Goal: Task Accomplishment & Management: Manage account settings

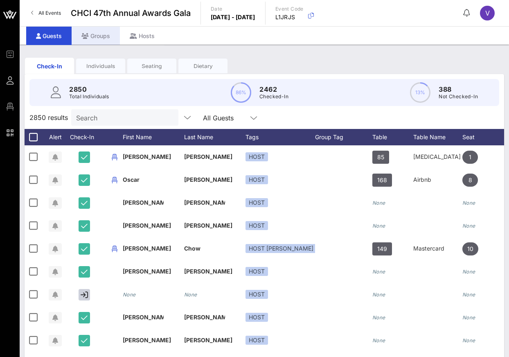
click at [101, 37] on div "Groups" at bounding box center [96, 36] width 48 height 18
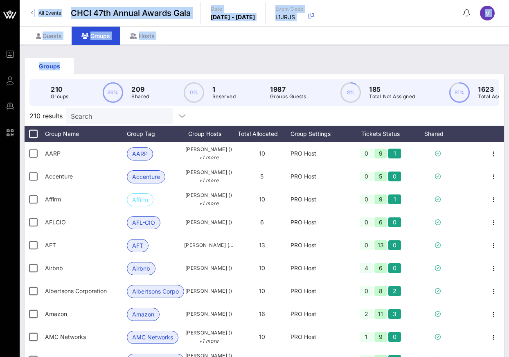
drag, startPoint x: 2, startPoint y: 79, endPoint x: -77, endPoint y: 91, distance: 80.2
click at [0, 91] on html "Event Builder Guests Floor Plan QR Scanner CHCI 47th Annual Awards Gala All Eve…" at bounding box center [254, 178] width 509 height 357
click at [152, 61] on div "Groups" at bounding box center [264, 66] width 479 height 26
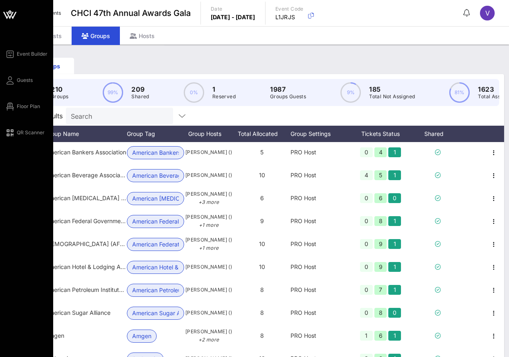
scroll to position [268, 0]
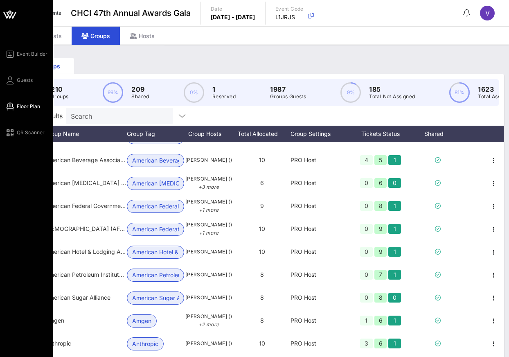
click at [17, 111] on link "Floor Plan" at bounding box center [22, 106] width 35 height 10
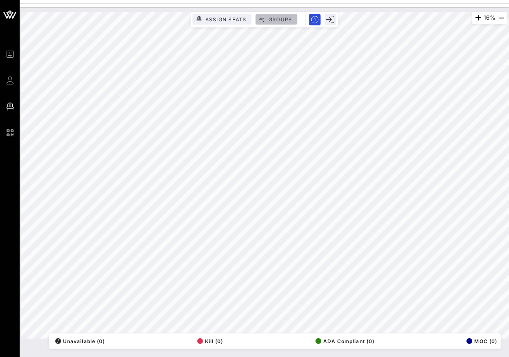
click at [278, 15] on button "Groups" at bounding box center [277, 19] width 42 height 11
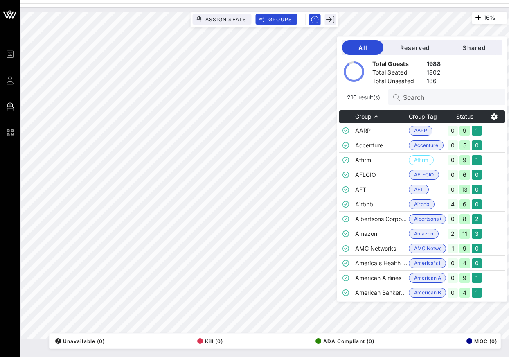
click at [354, 211] on div "16% Assign Seats Groups Exit All Reserved Shared Total Guests 1988 Total Seated…" at bounding box center [264, 175] width 486 height 326
click at [475, 70] on div "Total Guests 1988 Total Seated 1802 Total Unseated 186" at bounding box center [422, 69] width 170 height 29
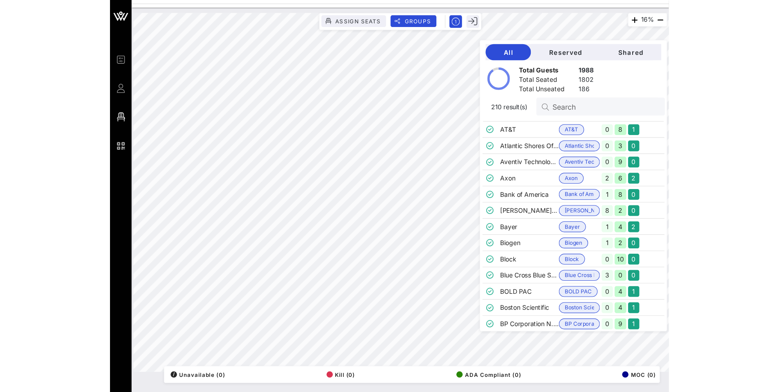
scroll to position [494, 0]
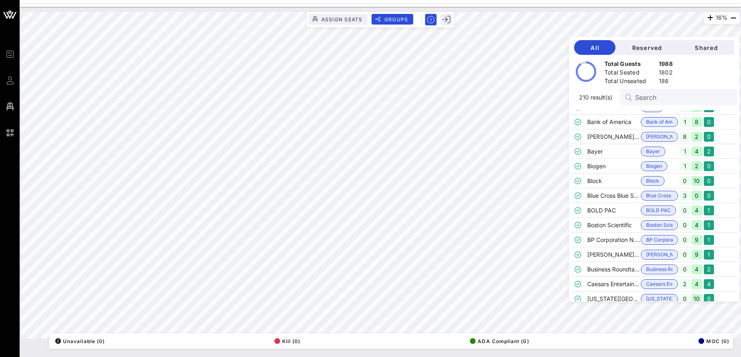
click at [508, 34] on div "All Reserved Shared Total Guests 1988 Total Seated 1802 Total Unseated 186 210 …" at bounding box center [654, 168] width 170 height 273
click at [386, 21] on span "Groups" at bounding box center [396, 19] width 25 height 6
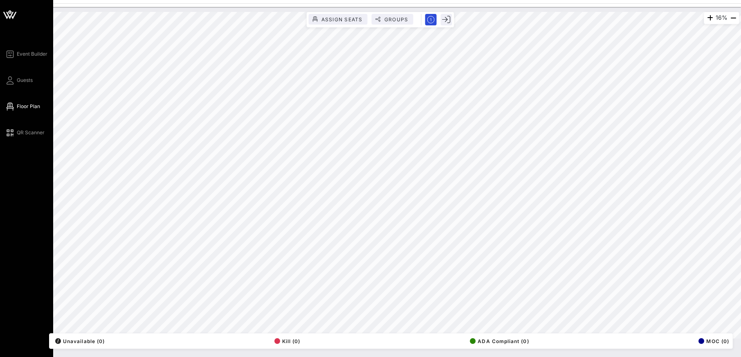
click at [7, 13] on icon at bounding box center [10, 15] width 20 height 20
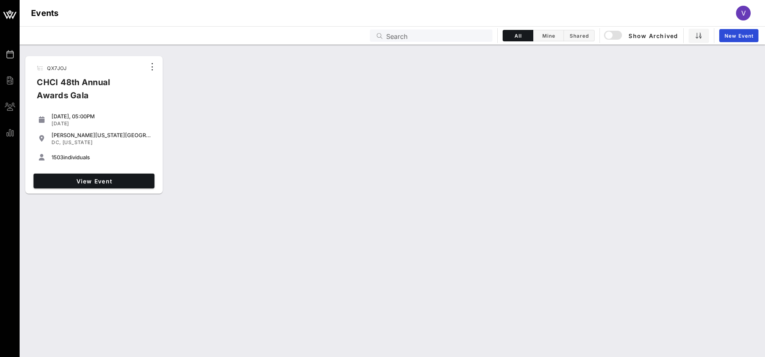
click at [70, 95] on div "CHCI 48th Annual Awards Gala" at bounding box center [87, 92] width 115 height 33
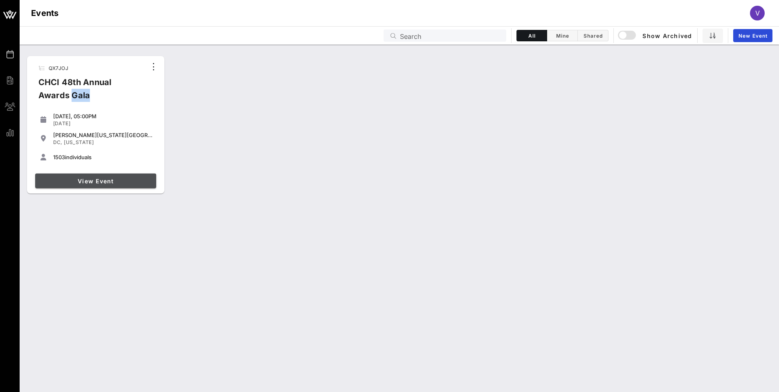
click at [98, 182] on span "View Event" at bounding box center [95, 180] width 114 height 7
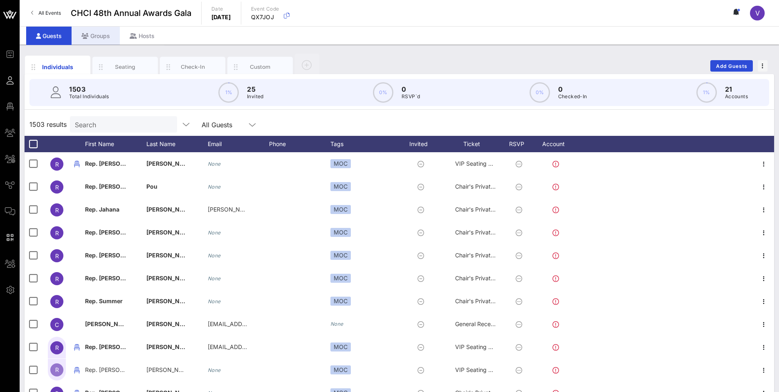
click at [95, 32] on div "Groups" at bounding box center [96, 36] width 48 height 18
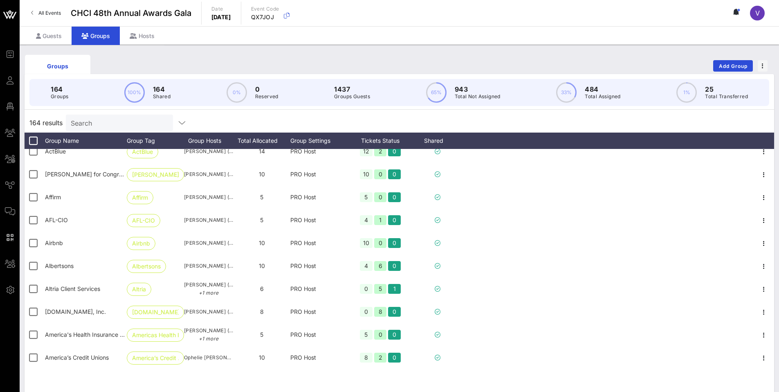
scroll to position [69, 0]
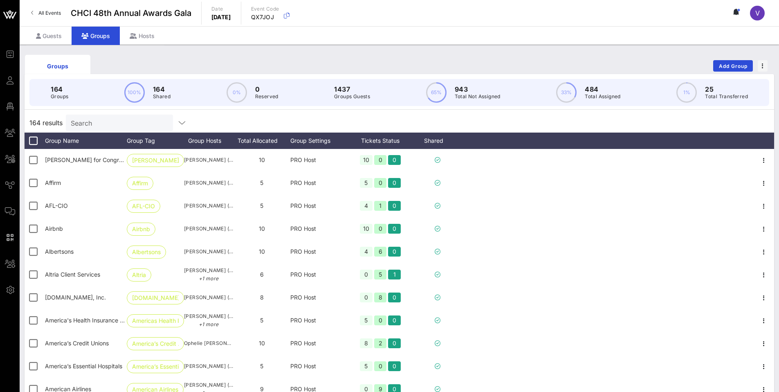
click at [348, 96] on p "Groups Guests" at bounding box center [352, 96] width 36 height 8
drag, startPoint x: 350, startPoint y: 89, endPoint x: 301, endPoint y: 95, distance: 50.2
click at [301, 95] on div "164 Groups 100% 164 Shared 0% 0 Reserved 1437 Groups Guests 65% 943 Total Not A…" at bounding box center [399, 92] width 740 height 27
click at [352, 89] on p "1437" at bounding box center [352, 89] width 36 height 10
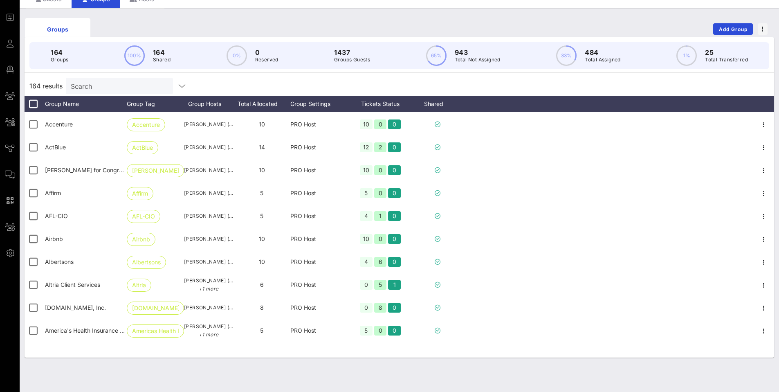
scroll to position [0, 0]
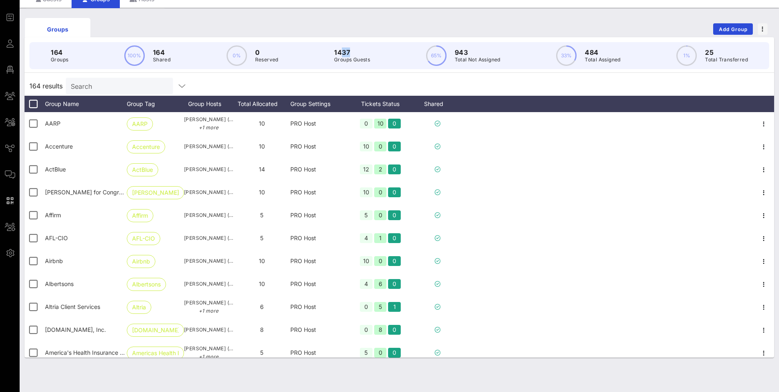
drag, startPoint x: 349, startPoint y: 52, endPoint x: 339, endPoint y: 49, distance: 10.0
click at [339, 49] on p "1437" at bounding box center [352, 52] width 36 height 10
click at [368, 55] on p "1437" at bounding box center [352, 52] width 36 height 10
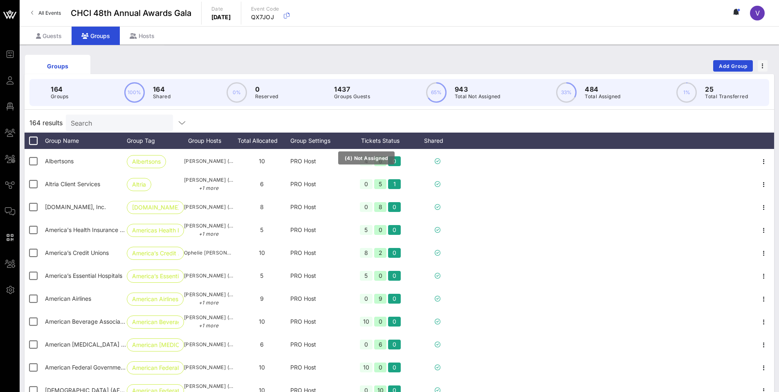
scroll to position [157, 0]
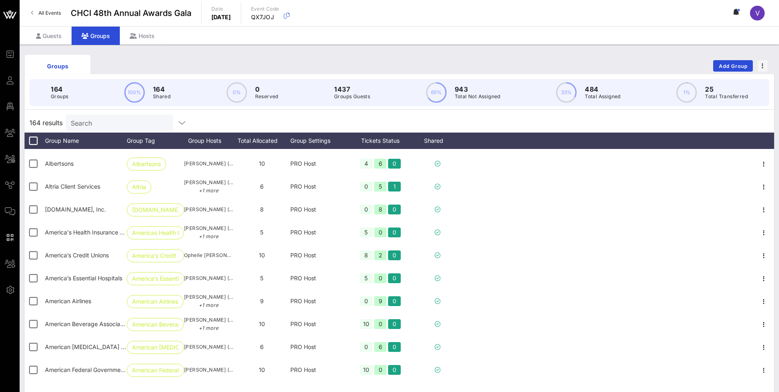
click at [384, 143] on div "Tickets Status" at bounding box center [380, 140] width 65 height 16
click at [354, 91] on p "1437" at bounding box center [352, 89] width 36 height 10
click at [340, 90] on p "1437" at bounding box center [352, 89] width 36 height 10
click at [47, 126] on span "164 results" at bounding box center [45, 123] width 33 height 10
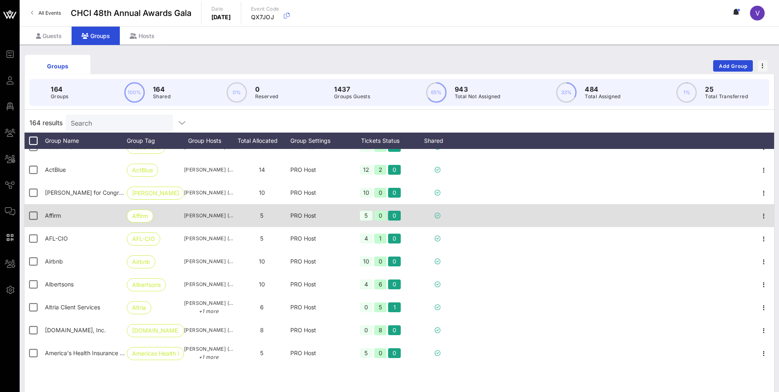
scroll to position [0, 0]
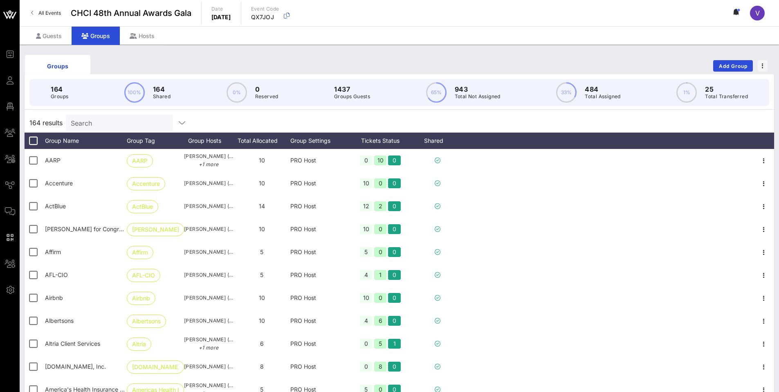
click at [88, 129] on div "Search" at bounding box center [119, 122] width 96 height 16
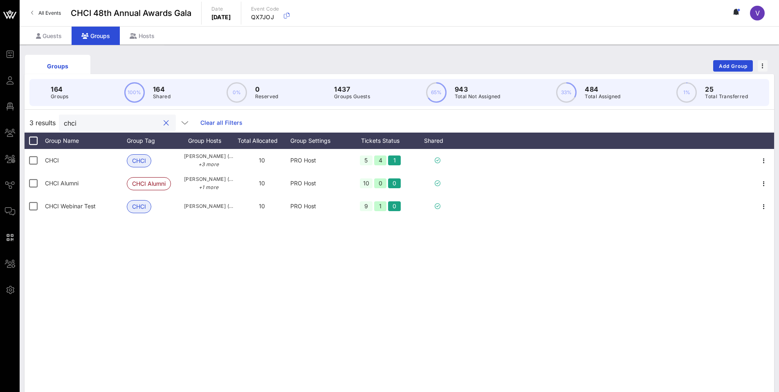
type input "chci"
click at [204, 221] on div "CHCI CHCI [PERSON_NAME] ([PERSON_NAME][EMAIL_ADDRESS][PERSON_NAME][DOMAIN_NAME]…" at bounding box center [399, 271] width 749 height 245
click at [126, 126] on input "chci" at bounding box center [112, 122] width 96 height 11
click at [137, 124] on input "chci" at bounding box center [112, 122] width 96 height 11
click at [164, 123] on button "clear icon" at bounding box center [166, 123] width 5 height 8
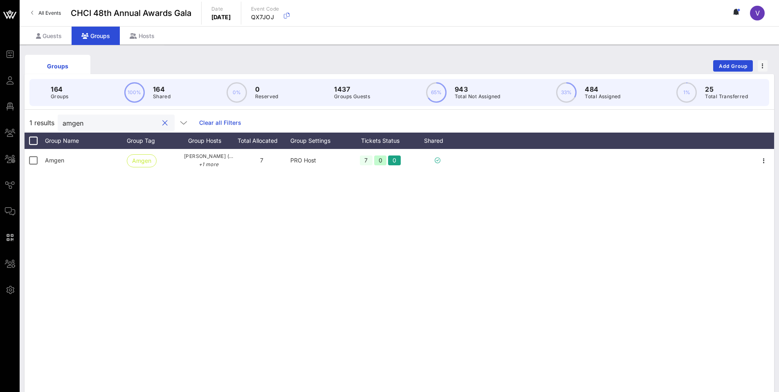
type input "amgen"
click at [162, 126] on button "clear icon" at bounding box center [164, 123] width 5 height 8
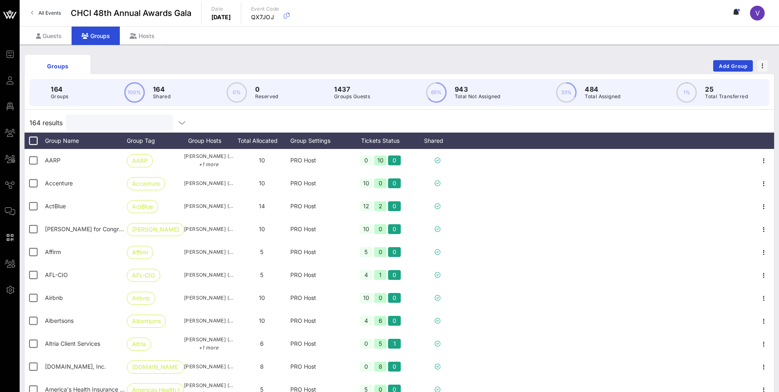
click at [119, 120] on input "text" at bounding box center [119, 122] width 96 height 11
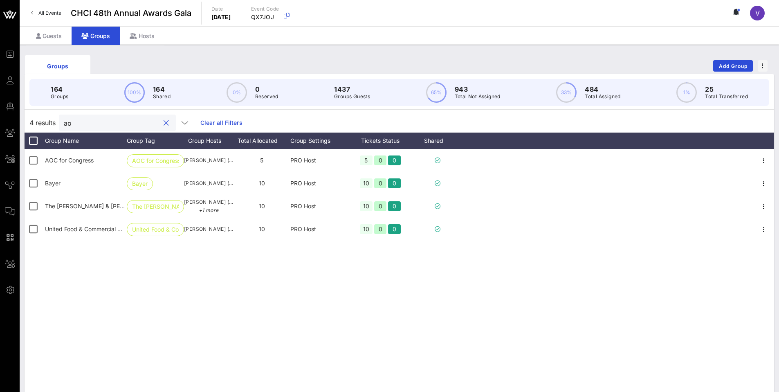
type input "a"
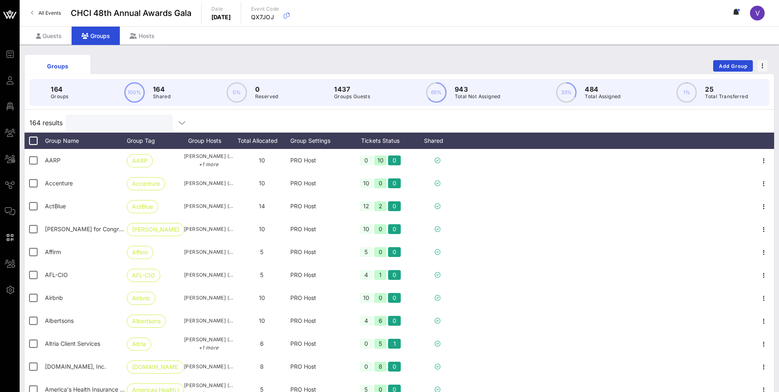
click at [130, 130] on div at bounding box center [119, 122] width 96 height 16
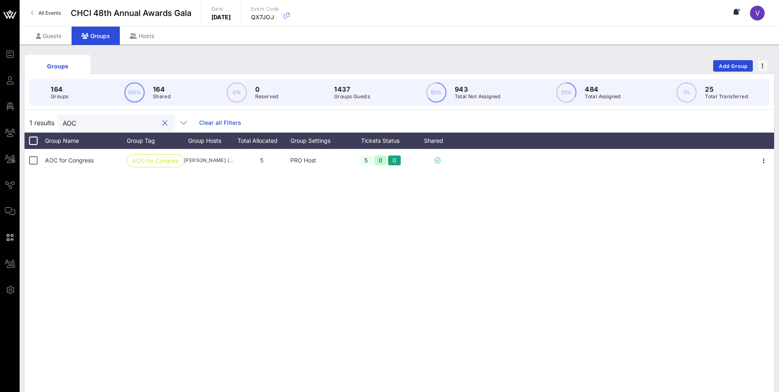
drag, startPoint x: 102, startPoint y: 123, endPoint x: 68, endPoint y: 116, distance: 34.8
click at [68, 116] on div "AOC" at bounding box center [111, 122] width 96 height 16
type input "="
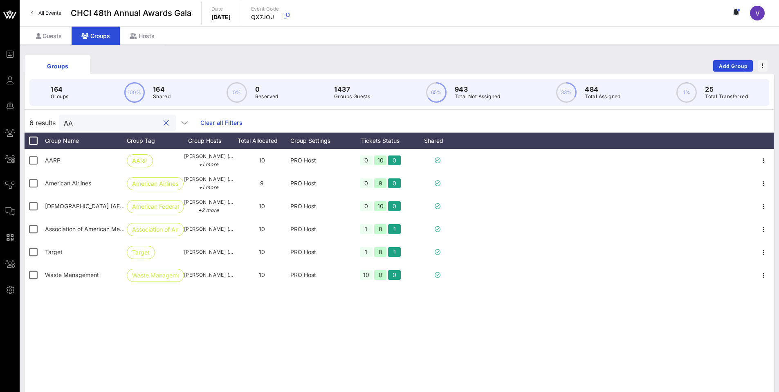
type input "AA"
click at [164, 127] on button "clear icon" at bounding box center [166, 123] width 5 height 8
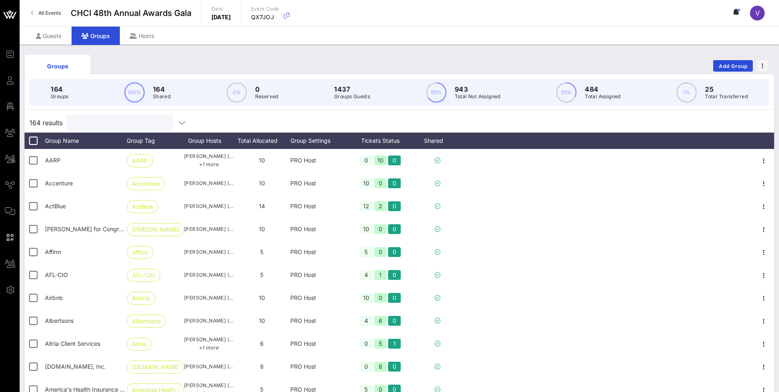
click at [126, 123] on input "text" at bounding box center [119, 122] width 96 height 11
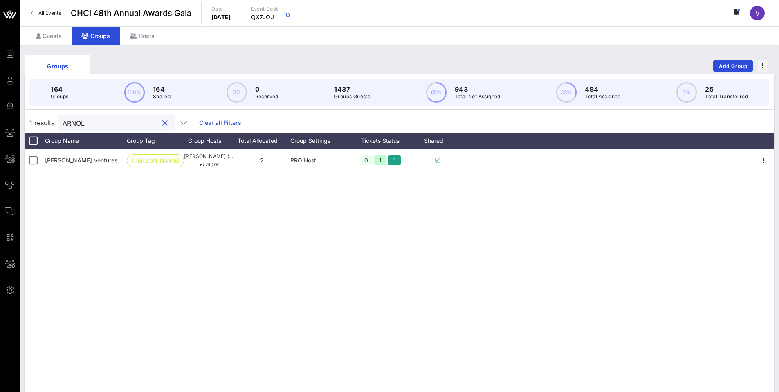
type input "ARNOL"
click at [162, 124] on button "clear icon" at bounding box center [164, 123] width 5 height 8
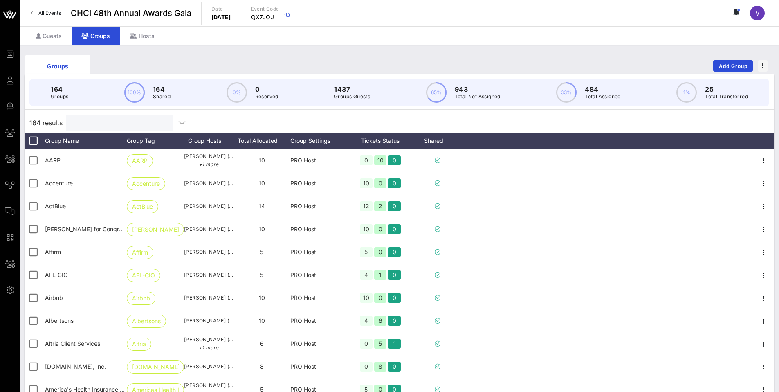
type input "a"
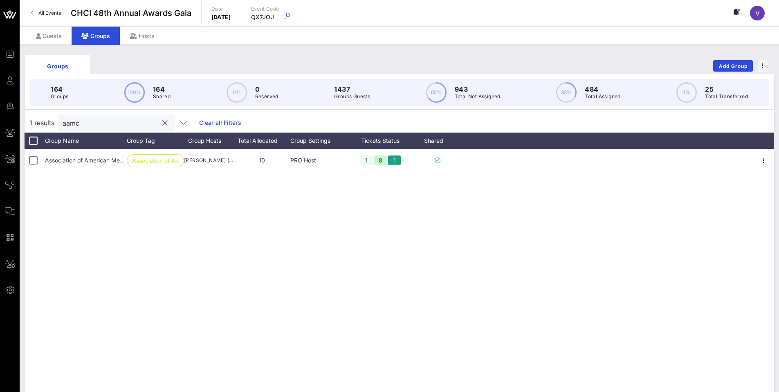
type input "aamc"
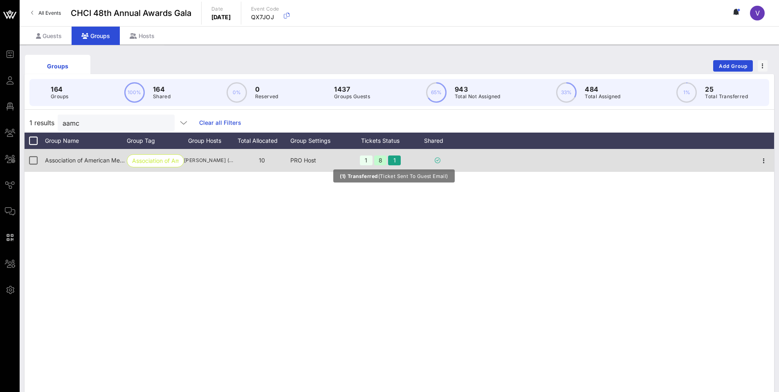
click at [395, 162] on div "1" at bounding box center [394, 160] width 13 height 10
click at [78, 162] on span "Association of American Medical Colleges (AAMC)" at bounding box center [112, 160] width 135 height 7
click at [161, 159] on span "Association of Am…" at bounding box center [155, 161] width 47 height 12
click at [216, 163] on span "[PERSON_NAME] ([EMAIL_ADDRESS][DOMAIN_NAME])" at bounding box center [208, 160] width 49 height 8
click at [294, 158] on div "PRO Host" at bounding box center [318, 160] width 57 height 23
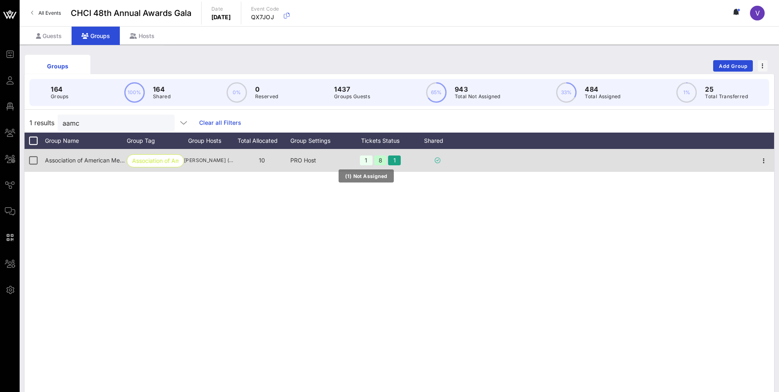
click at [364, 159] on div "1" at bounding box center [366, 160] width 13 height 10
click at [380, 161] on div "8" at bounding box center [380, 160] width 13 height 10
click at [397, 161] on div "1" at bounding box center [394, 160] width 13 height 10
click at [438, 159] on icon at bounding box center [438, 160] width 6 height 6
click at [508, 163] on icon "button" at bounding box center [764, 161] width 10 height 10
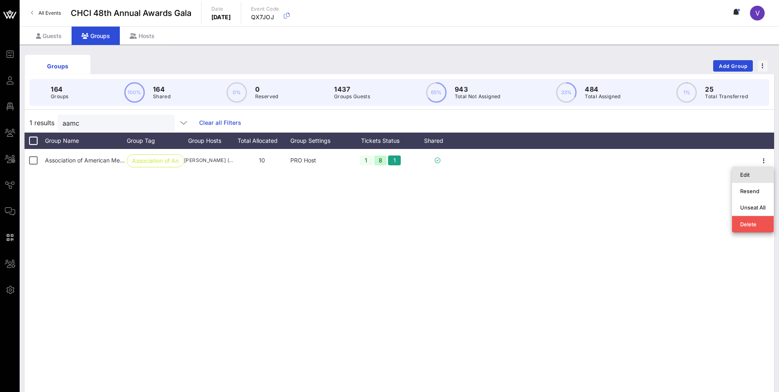
click at [508, 170] on div "Edit" at bounding box center [752, 174] width 25 height 13
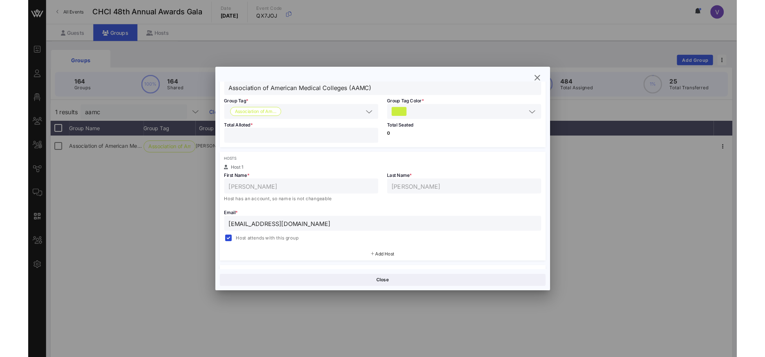
scroll to position [215, 0]
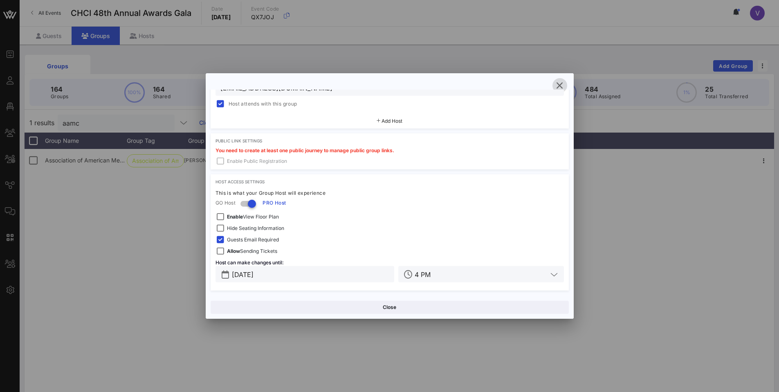
click at [508, 87] on icon "button" at bounding box center [560, 86] width 10 height 10
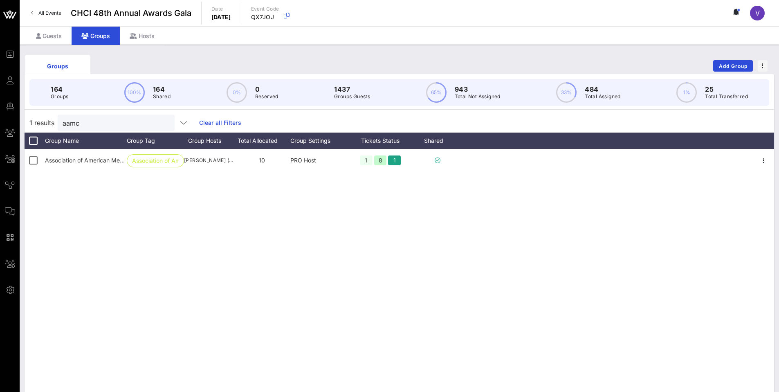
click at [160, 126] on div at bounding box center [165, 123] width 10 height 10
click at [162, 124] on button "clear icon" at bounding box center [164, 123] width 5 height 8
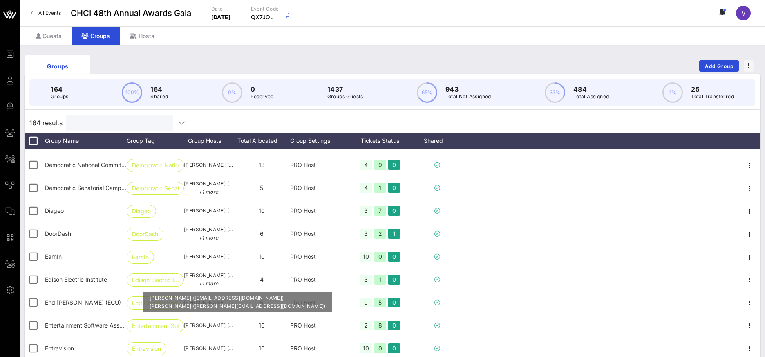
scroll to position [1512, 0]
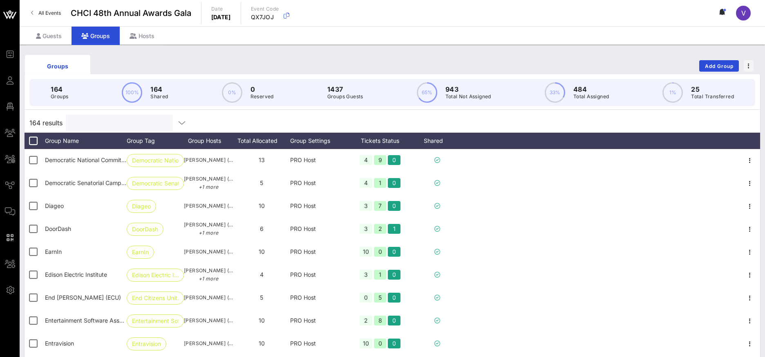
click at [118, 123] on input "text" at bounding box center [119, 122] width 96 height 11
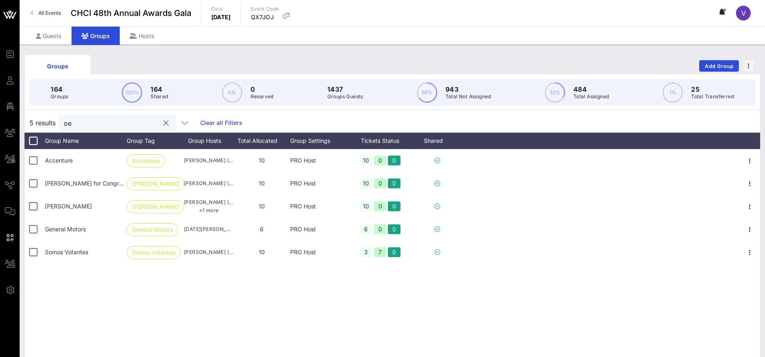
type input "o"
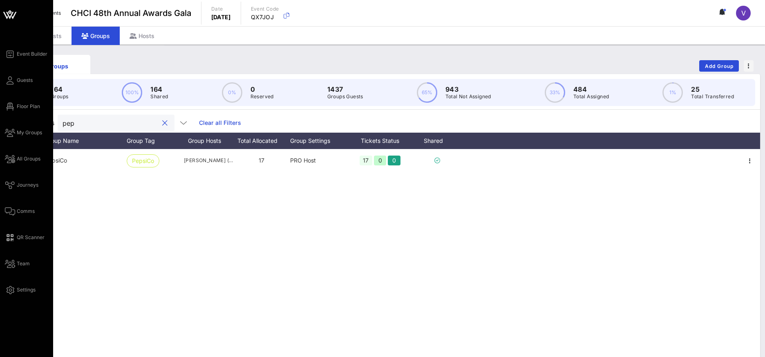
type input "pep"
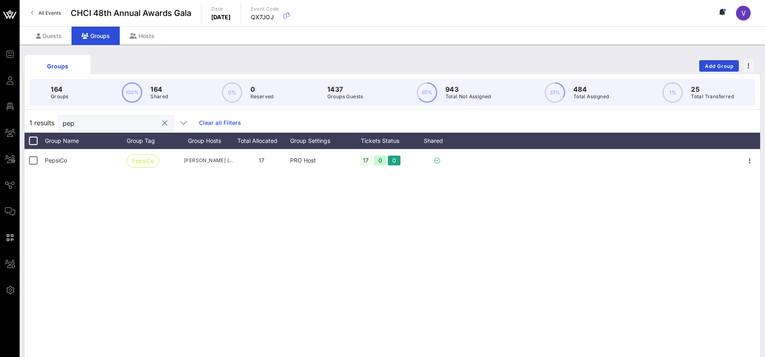
click at [162, 121] on button "clear icon" at bounding box center [164, 123] width 5 height 8
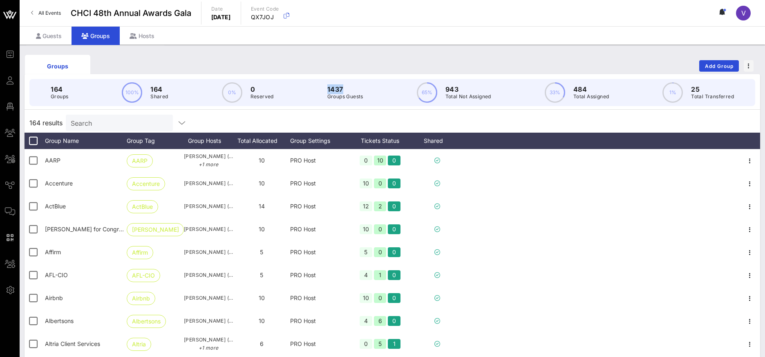
drag, startPoint x: 343, startPoint y: 91, endPoint x: 317, endPoint y: 90, distance: 26.6
click at [317, 90] on div "164 Groups 100% 164 Shared 0% 0 Reserved 1437 Groups Guests 65% 943 Total Not A…" at bounding box center [392, 92] width 726 height 27
click at [419, 66] on div "Groups Add Group" at bounding box center [393, 66] width 736 height 26
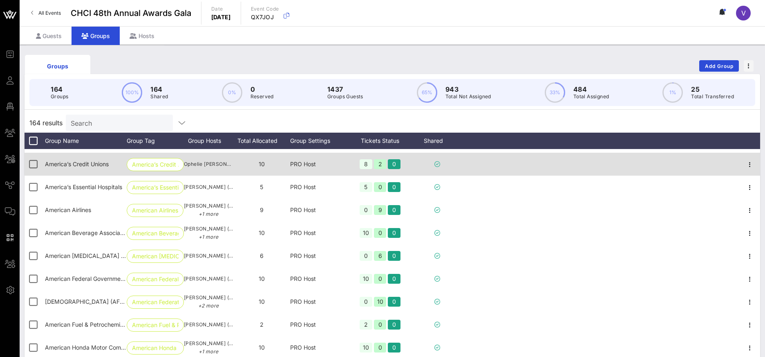
scroll to position [265, 0]
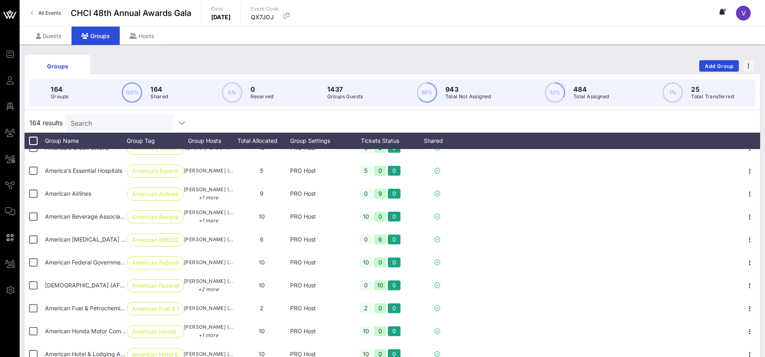
click at [341, 92] on p "1437" at bounding box center [345, 89] width 36 height 10
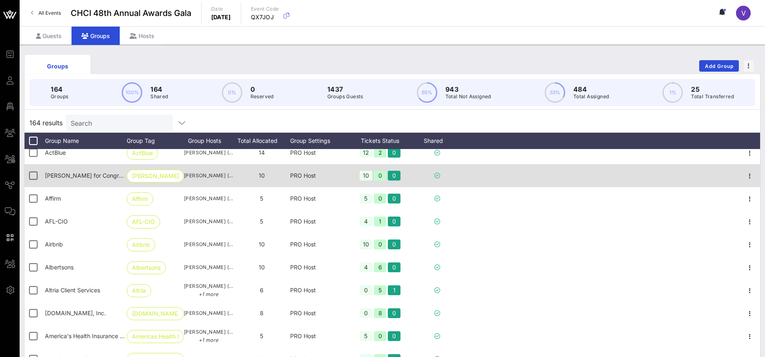
scroll to position [0, 0]
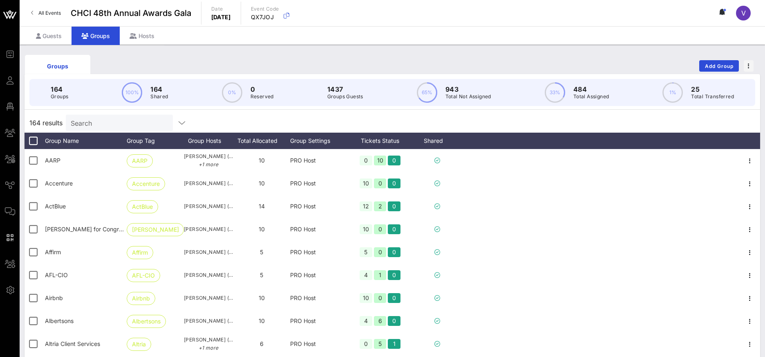
click at [124, 121] on input "Search" at bounding box center [119, 122] width 96 height 11
click at [94, 123] on input "text" at bounding box center [119, 122] width 96 height 11
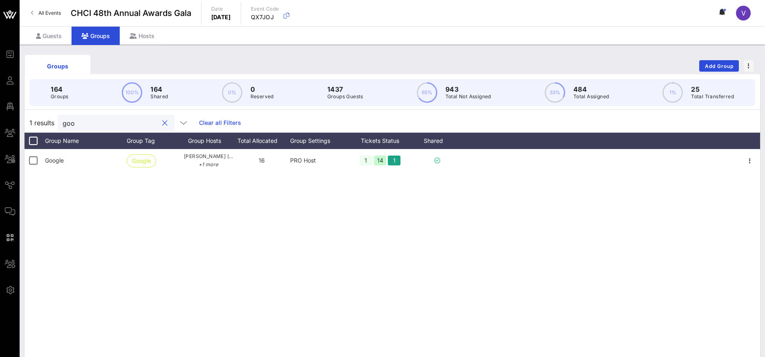
type input "goog"
click at [162, 122] on button "clear icon" at bounding box center [164, 123] width 5 height 8
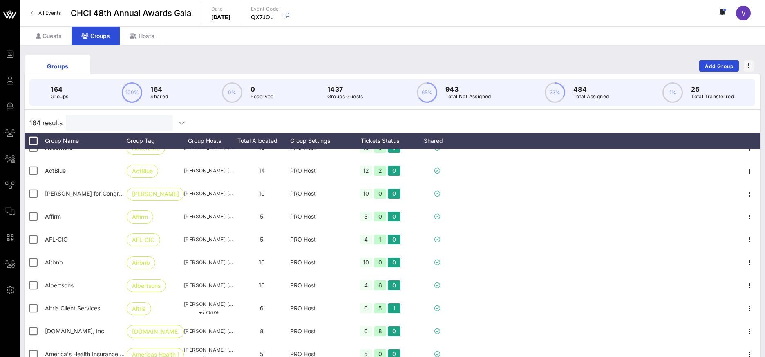
scroll to position [46, 0]
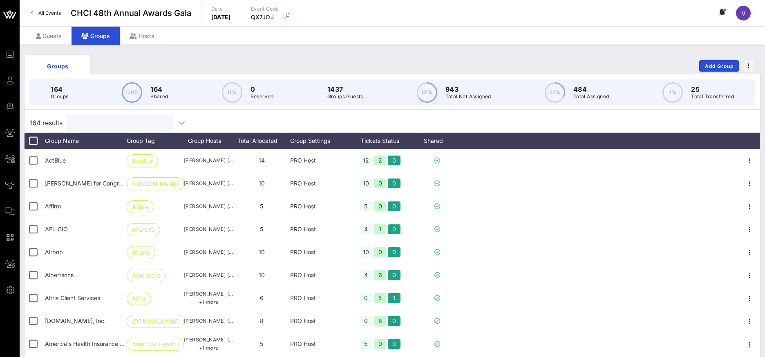
click at [101, 122] on input "text" at bounding box center [119, 122] width 96 height 11
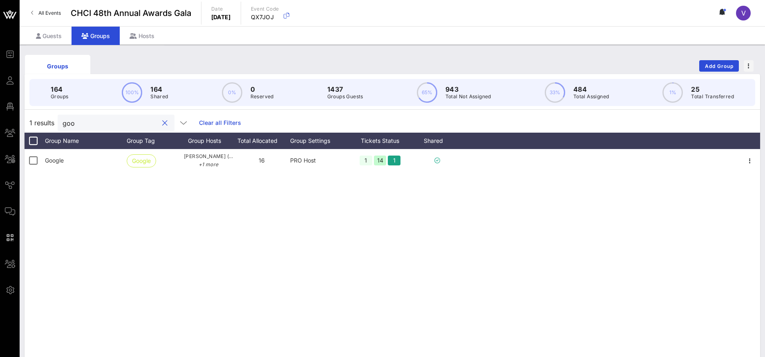
scroll to position [0, 0]
type input "goog"
click at [162, 123] on button "clear icon" at bounding box center [164, 123] width 5 height 8
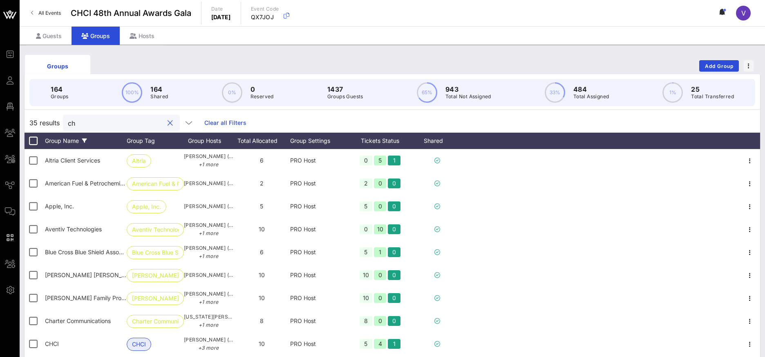
type input "c"
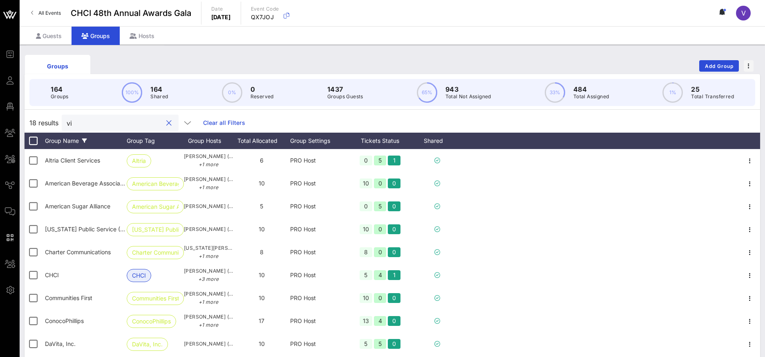
type input "v"
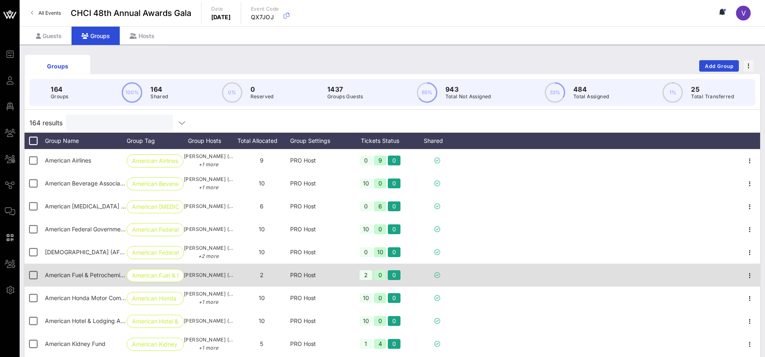
scroll to position [312, 0]
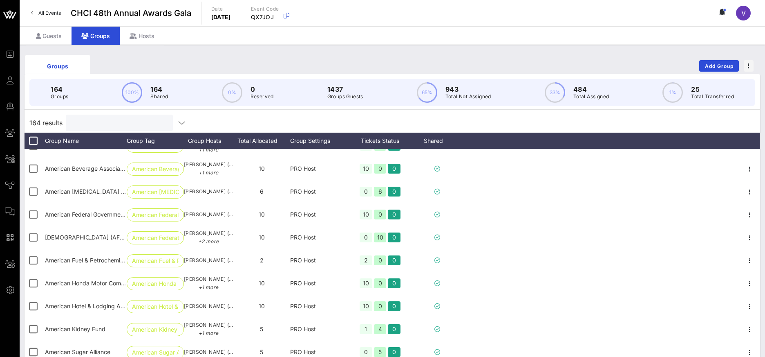
click at [84, 125] on input "text" at bounding box center [119, 122] width 96 height 11
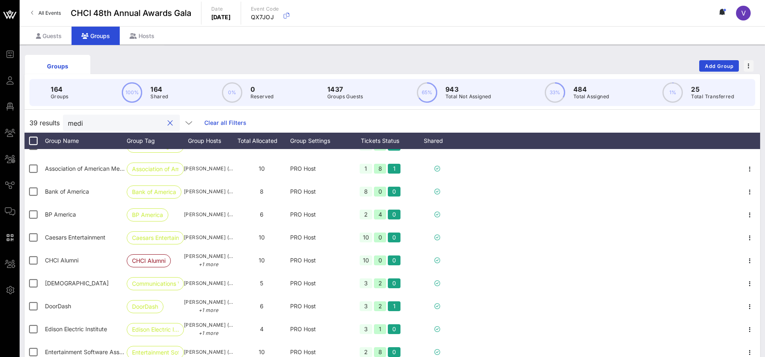
scroll to position [0, 0]
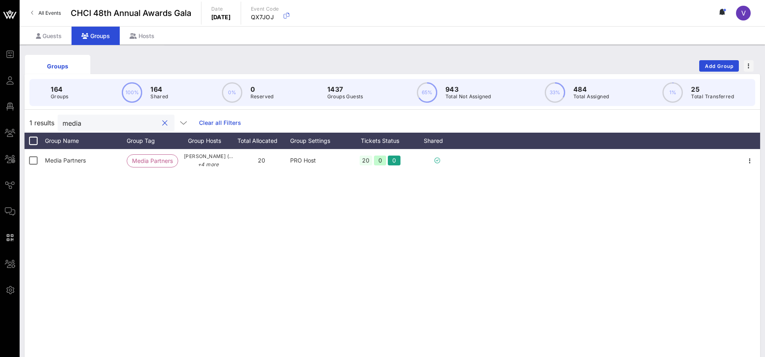
type input "media"
click at [129, 215] on div "Media Partners Media Partners [PERSON_NAME] ([EMAIL_ADDRESS][DOMAIN_NAME]) +4 m…" at bounding box center [393, 271] width 736 height 245
